Goal: Navigation & Orientation: Find specific page/section

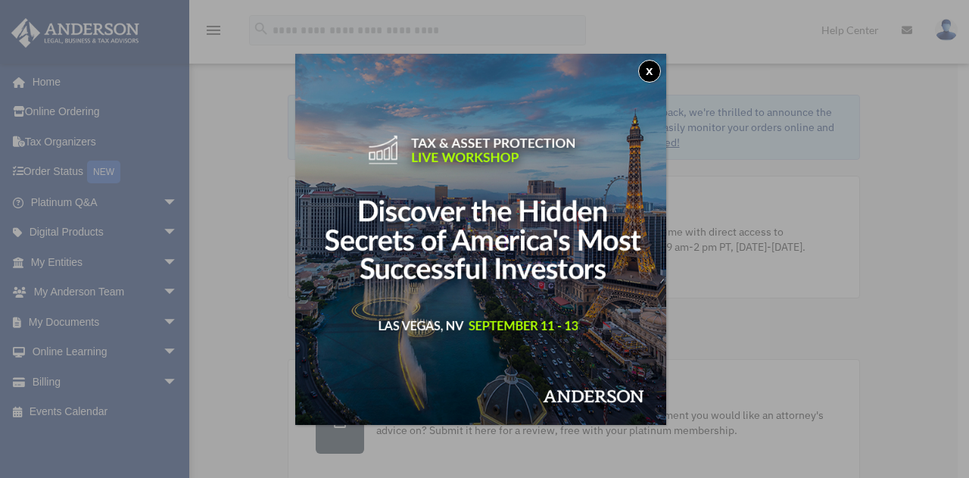
click at [98, 263] on div "x" at bounding box center [484, 239] width 969 height 478
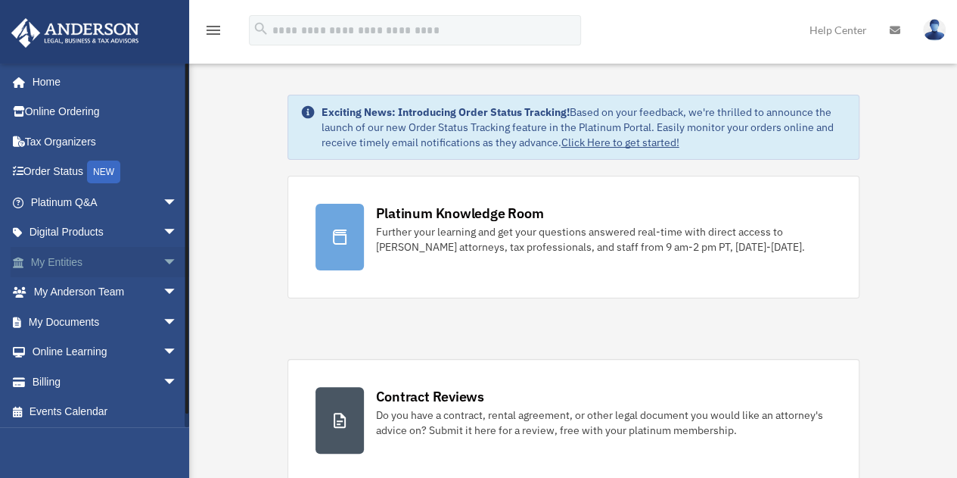
click at [163, 261] on span "arrow_drop_down" at bounding box center [178, 262] width 30 height 31
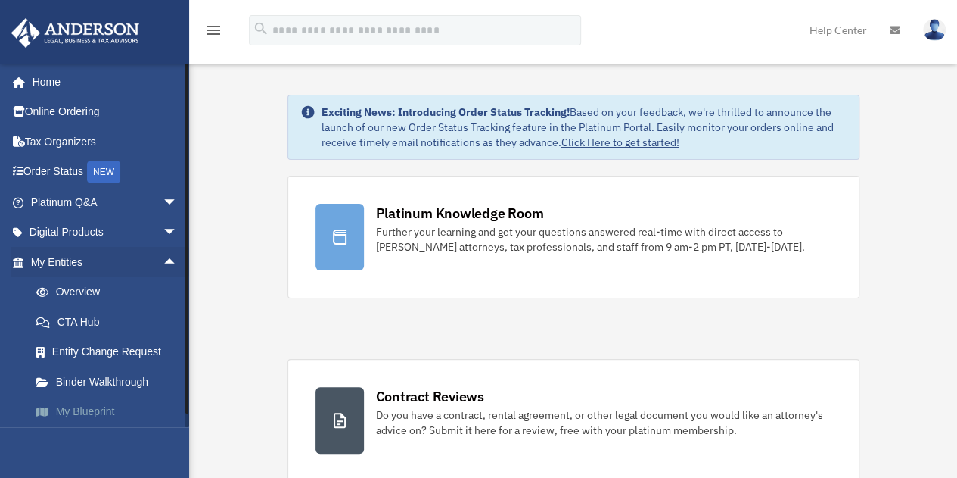
click at [86, 406] on link "My Blueprint" at bounding box center [110, 412] width 179 height 30
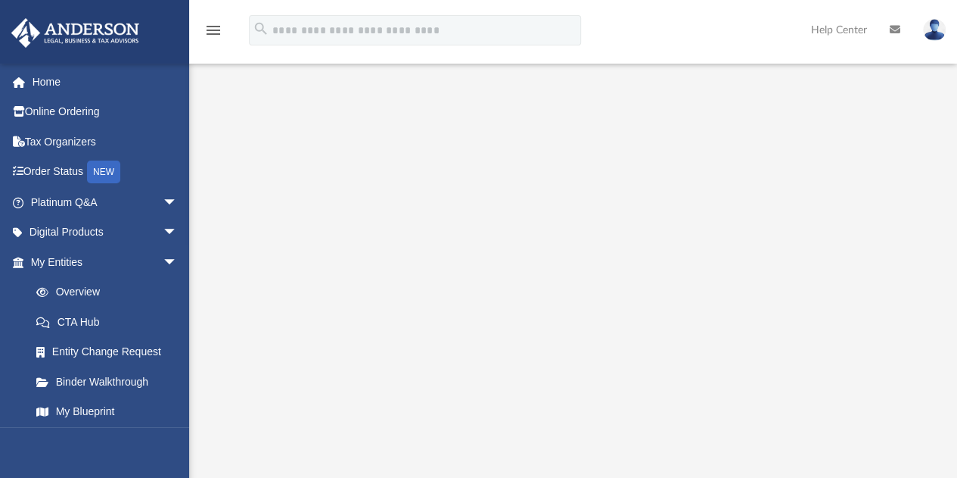
scroll to position [151, 0]
click at [47, 83] on link "Home" at bounding box center [106, 82] width 190 height 30
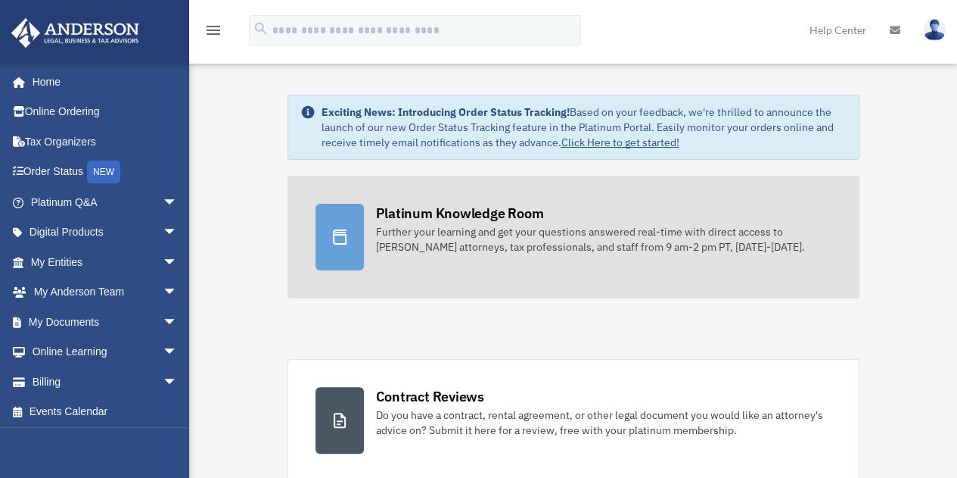
click at [456, 216] on div "Platinum Knowledge Room" at bounding box center [460, 213] width 168 height 19
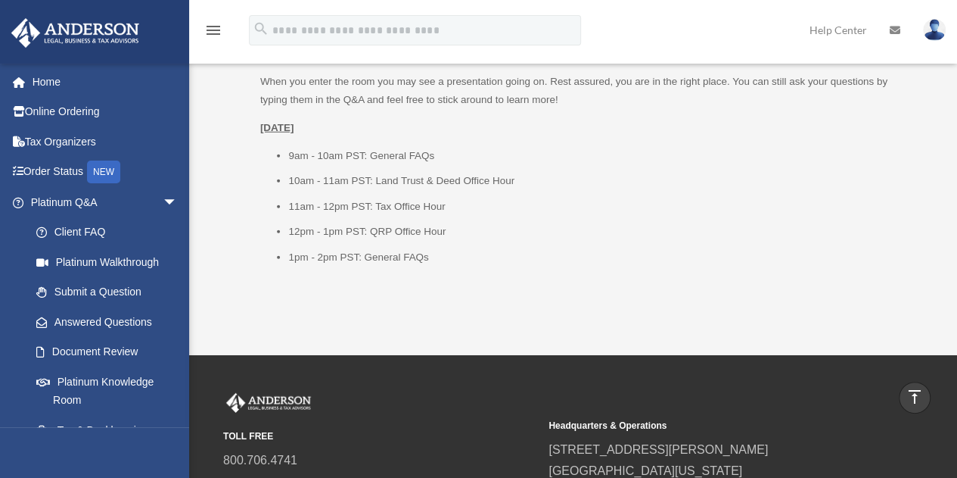
scroll to position [2044, 0]
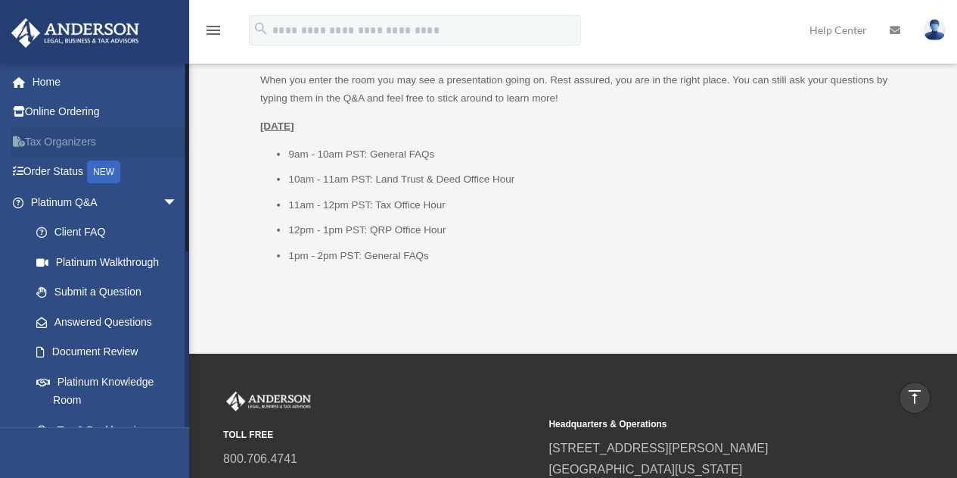
click at [62, 140] on link "Tax Organizers" at bounding box center [106, 141] width 190 height 30
